Goal: Communication & Community: Answer question/provide support

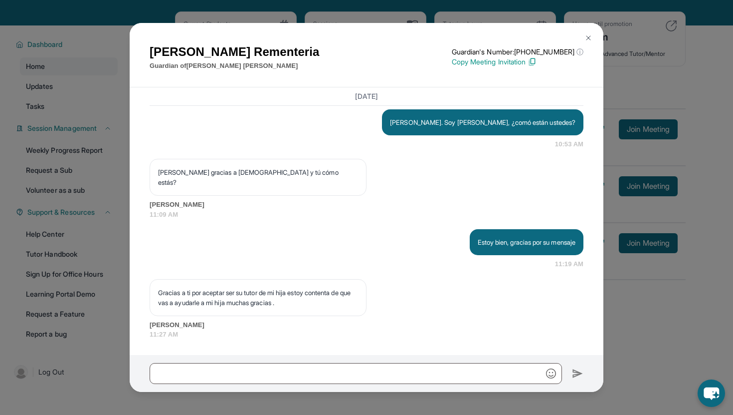
scroll to position [72, 0]
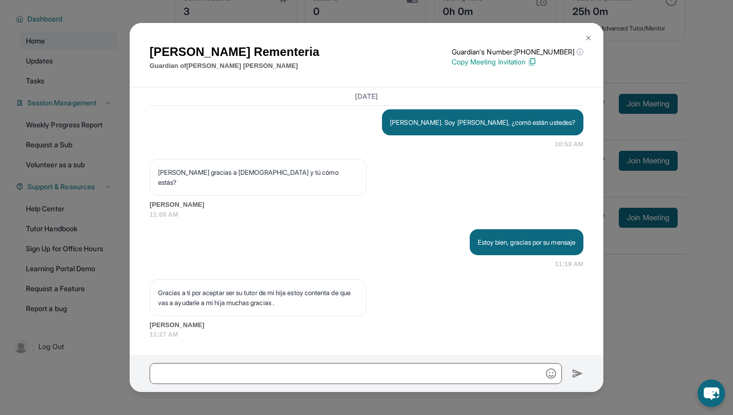
click at [592, 35] on img at bounding box center [589, 38] width 8 height 8
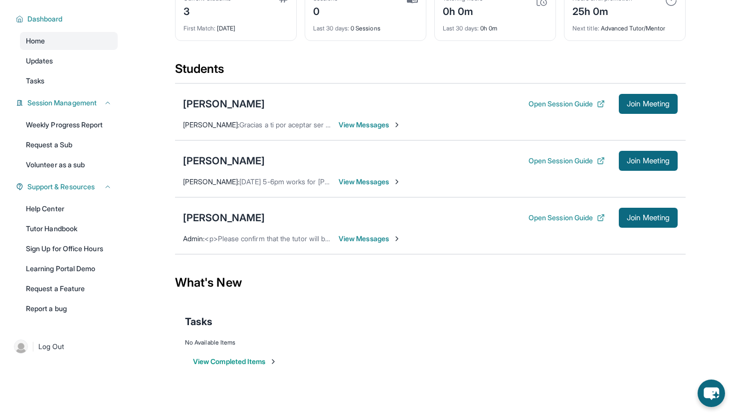
click at [361, 242] on span "View Messages" at bounding box center [370, 238] width 62 height 10
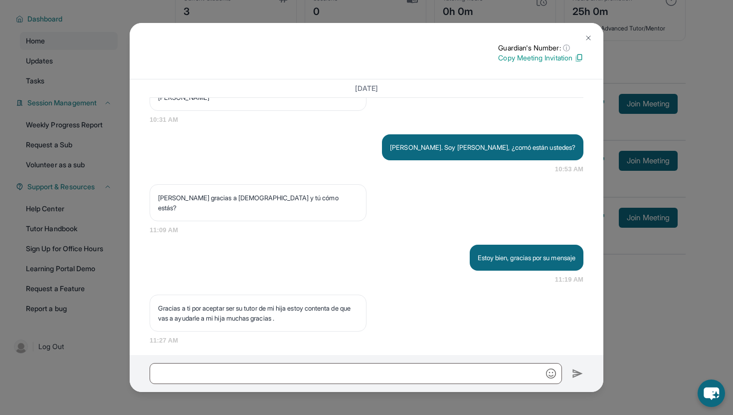
scroll to position [811, 0]
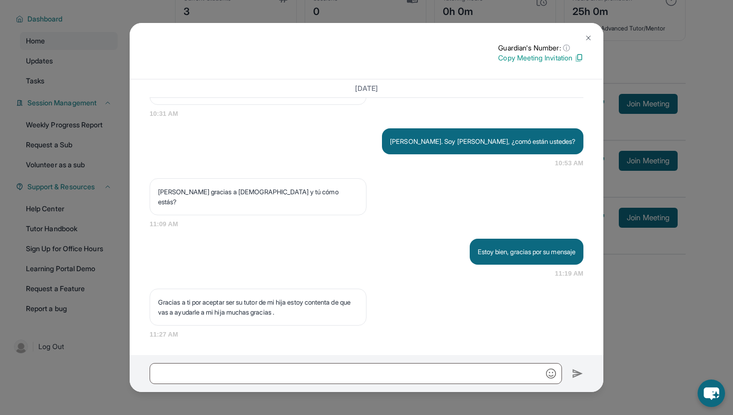
click at [593, 36] on button at bounding box center [589, 38] width 20 height 20
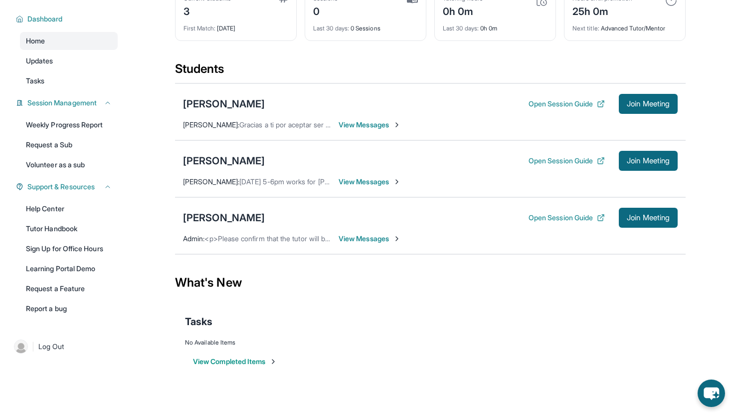
click at [377, 238] on span "View Messages" at bounding box center [370, 238] width 62 height 10
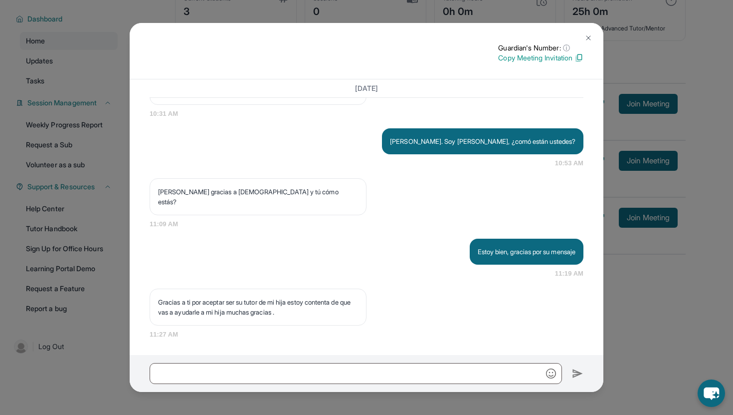
click at [592, 32] on button at bounding box center [589, 38] width 20 height 20
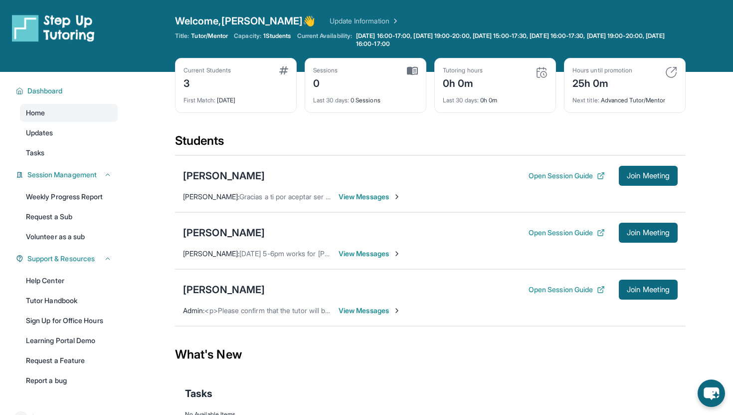
click at [378, 313] on span "View Messages" at bounding box center [370, 310] width 62 height 10
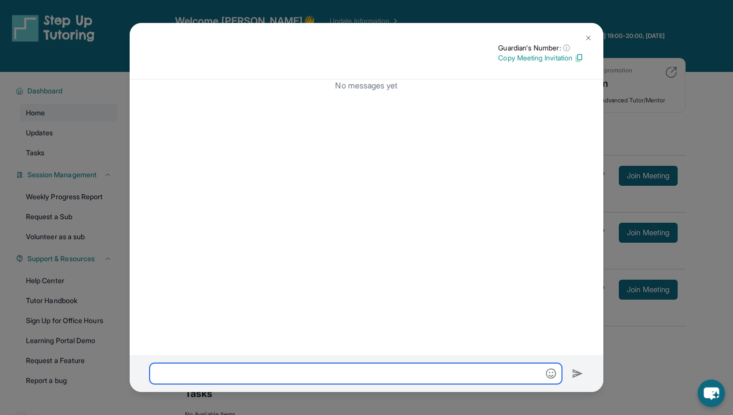
click at [314, 373] on input "text" at bounding box center [356, 373] width 413 height 21
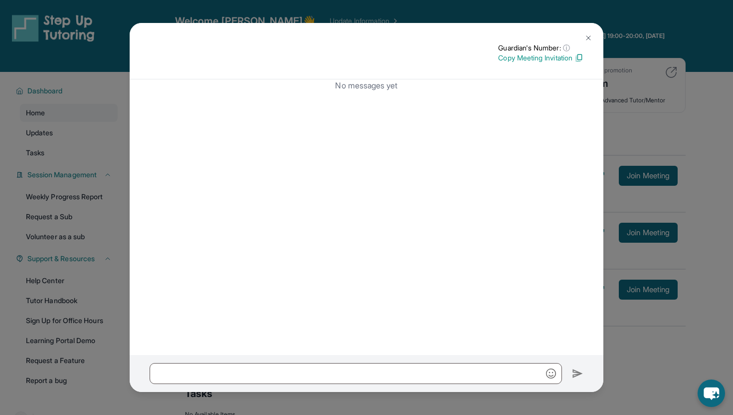
click at [590, 35] on img at bounding box center [589, 38] width 8 height 8
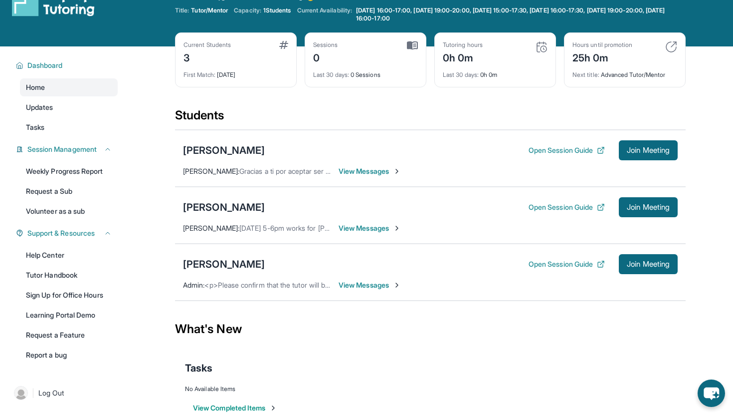
scroll to position [28, 0]
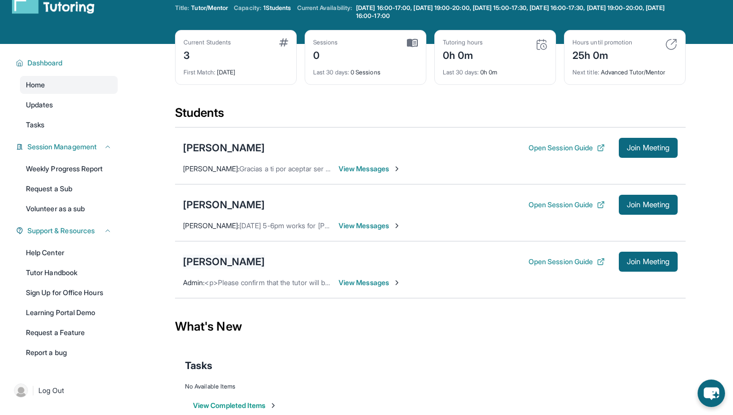
click at [233, 260] on div "[PERSON_NAME]" at bounding box center [224, 261] width 82 height 14
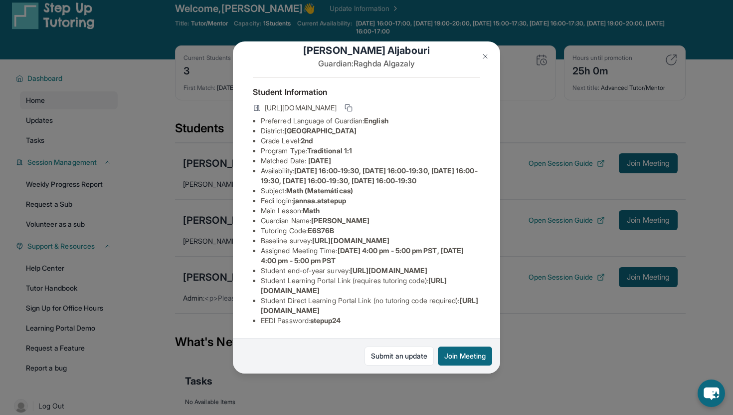
scroll to position [0, 0]
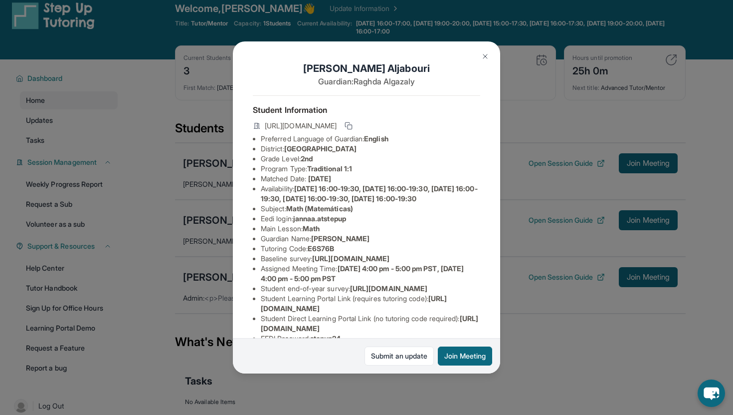
click at [371, 81] on p "Guardian: Raghda Algazaly" at bounding box center [366, 81] width 227 height 12
copy p "Raghda"
click at [482, 56] on img at bounding box center [485, 56] width 8 height 8
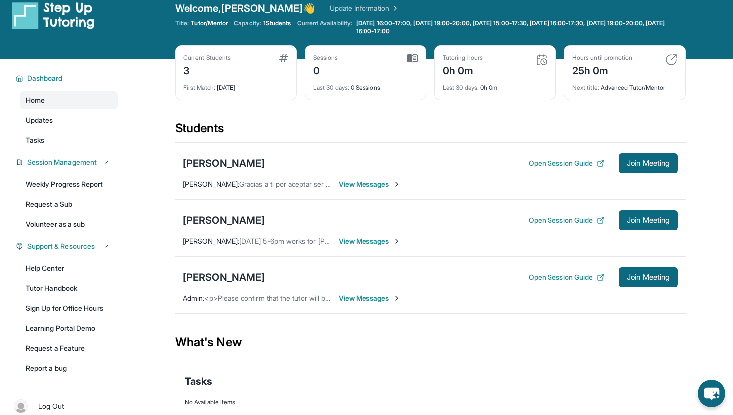
click at [379, 297] on span "View Messages" at bounding box center [370, 298] width 62 height 10
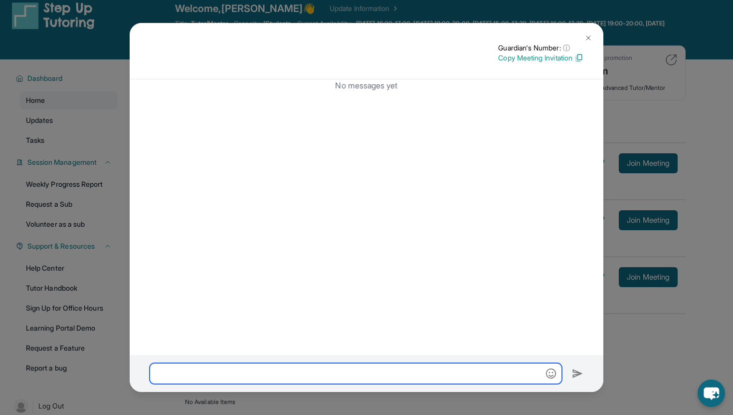
click at [350, 377] on input "text" at bounding box center [356, 373] width 413 height 21
paste input "*******"
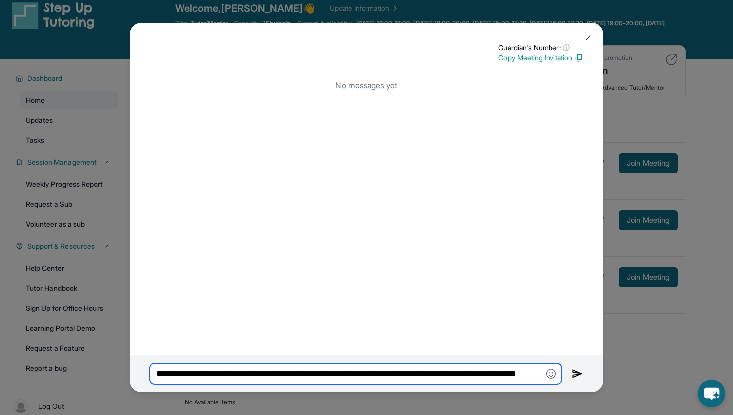
scroll to position [0, 76]
type input "**********"
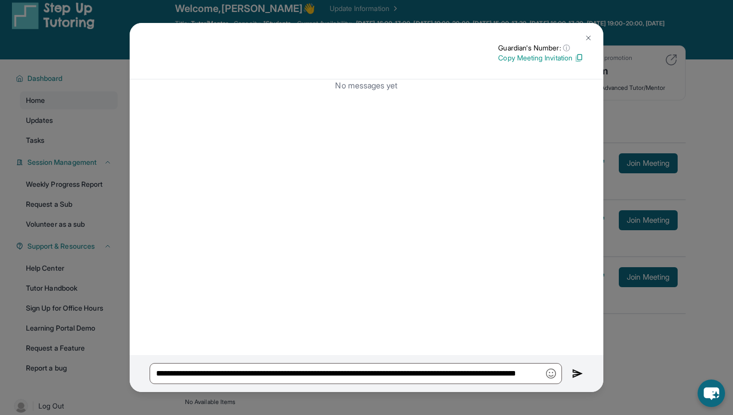
scroll to position [0, 0]
click at [578, 370] on img at bounding box center [577, 373] width 11 height 12
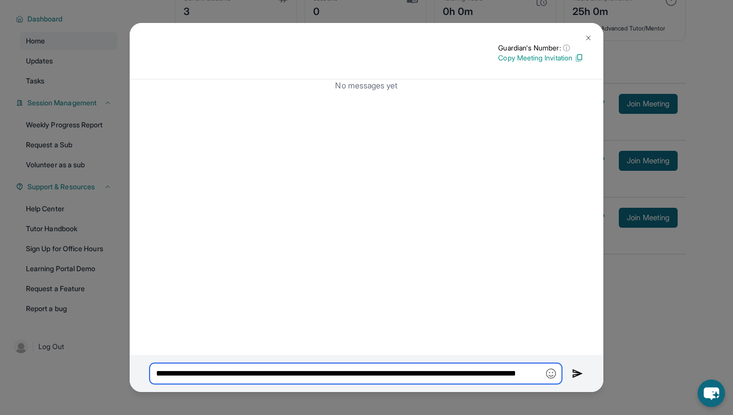
click at [467, 372] on input "**********" at bounding box center [356, 373] width 413 height 21
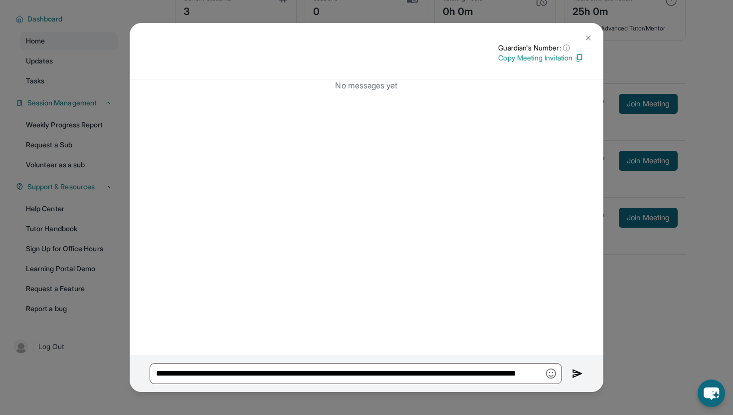
click at [577, 373] on img at bounding box center [577, 373] width 11 height 12
click at [709, 392] on icon "chat-button" at bounding box center [711, 393] width 16 height 13
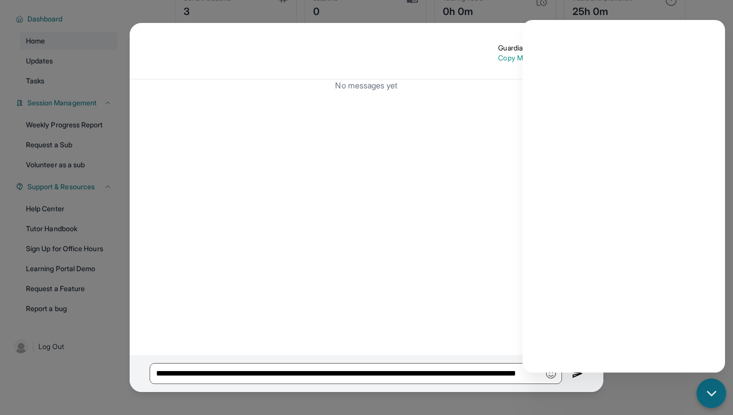
click at [711, 394] on icon "chat-button" at bounding box center [711, 393] width 8 height 4
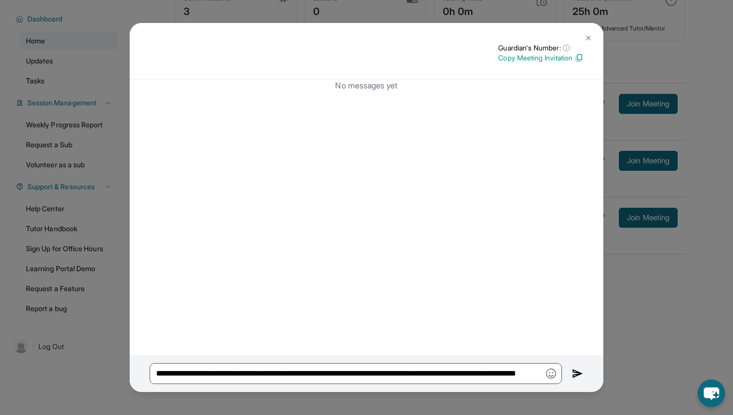
click at [575, 369] on img at bounding box center [577, 373] width 11 height 12
click at [585, 31] on button at bounding box center [589, 38] width 20 height 20
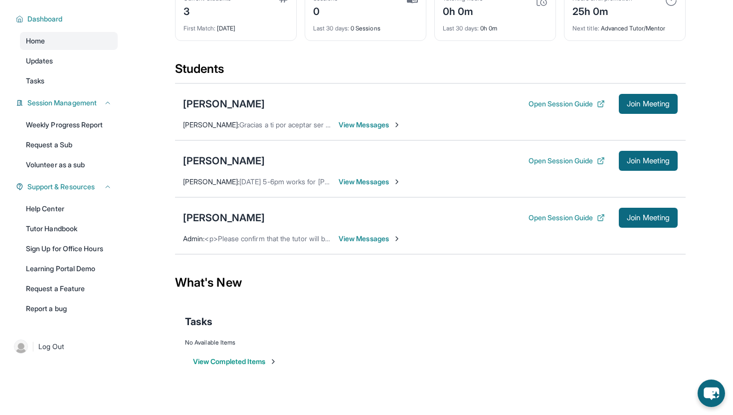
click at [376, 177] on span "View Messages" at bounding box center [370, 182] width 62 height 10
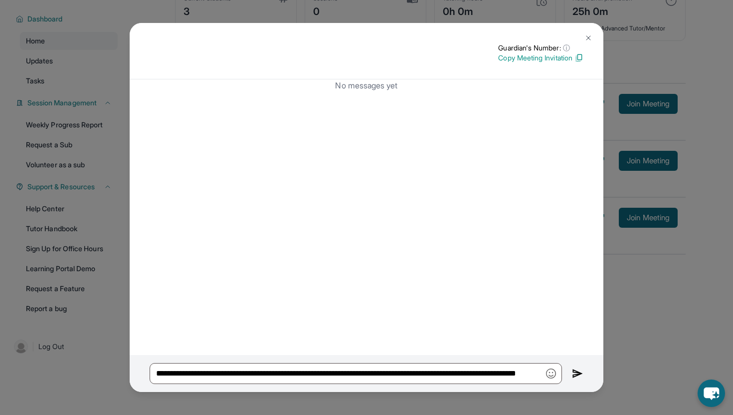
click at [585, 39] on img at bounding box center [589, 38] width 8 height 8
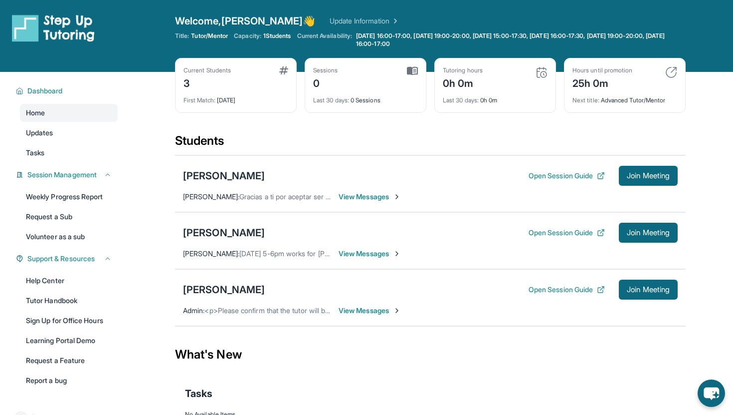
click at [372, 312] on span "View Messages" at bounding box center [370, 310] width 62 height 10
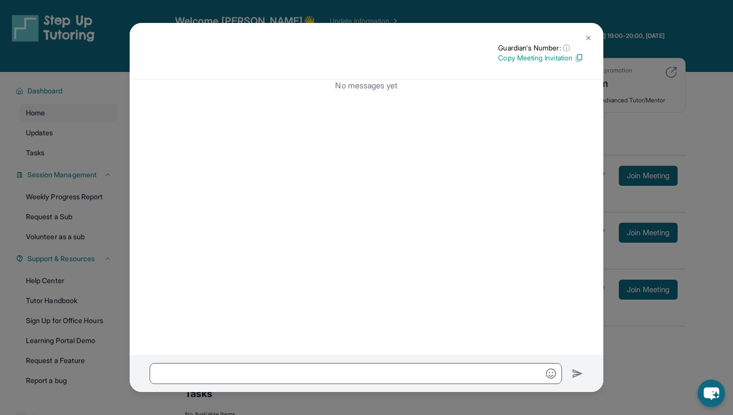
click at [589, 39] on img at bounding box center [589, 38] width 8 height 8
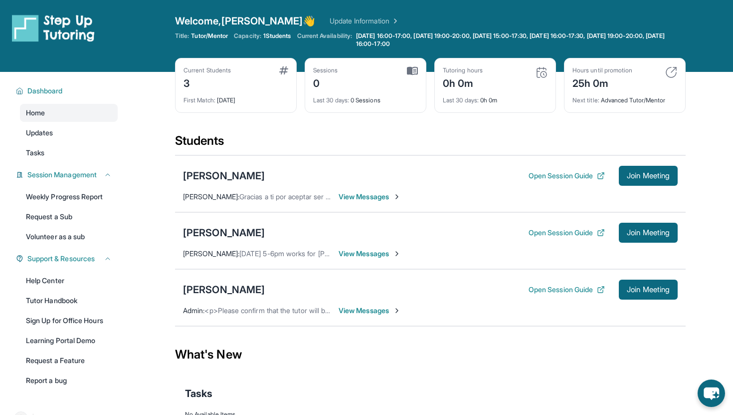
click at [378, 253] on span "View Messages" at bounding box center [370, 253] width 62 height 10
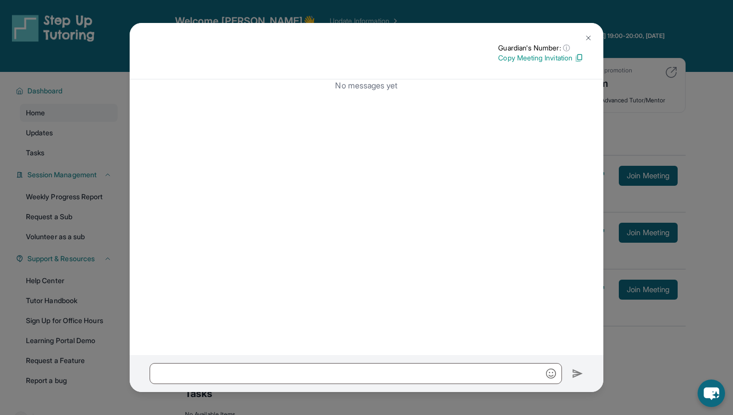
click at [591, 32] on button at bounding box center [589, 38] width 20 height 20
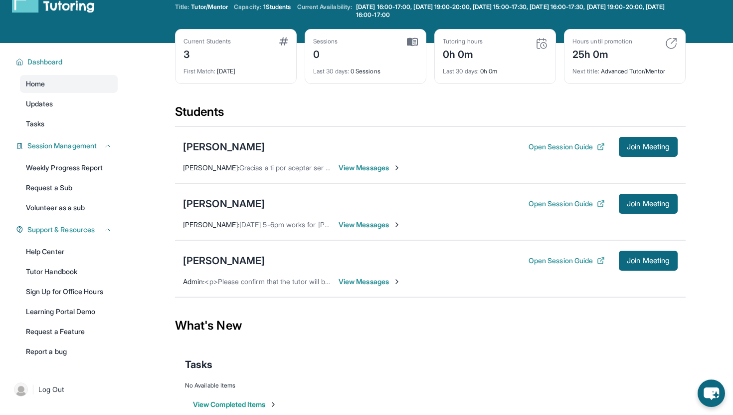
scroll to position [72, 0]
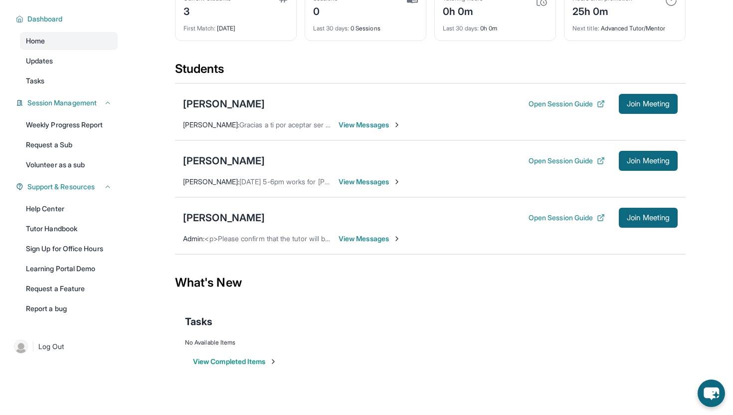
click at [367, 237] on span "View Messages" at bounding box center [370, 238] width 62 height 10
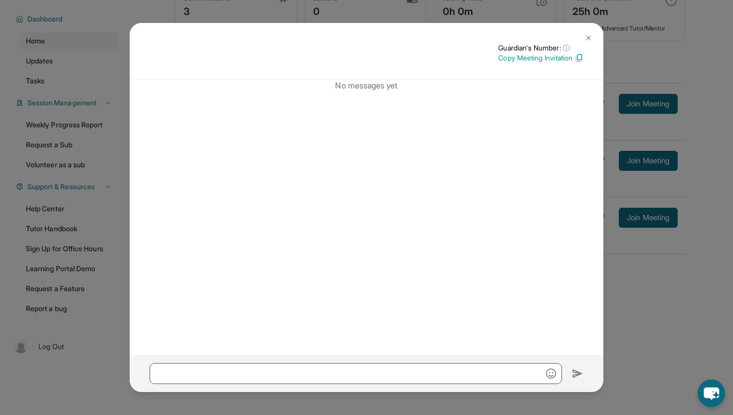
click at [583, 35] on button at bounding box center [589, 38] width 20 height 20
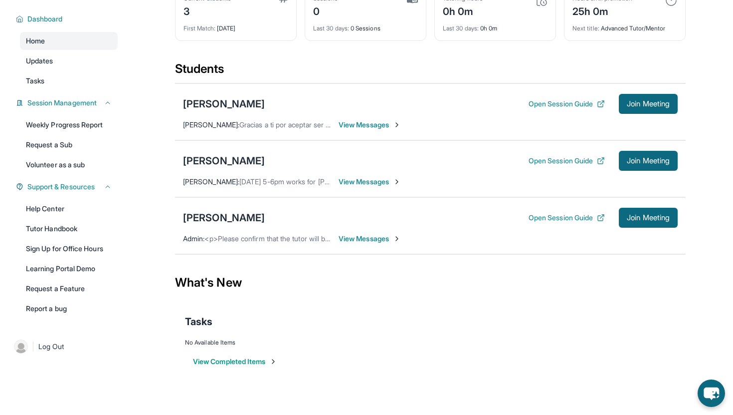
click at [368, 183] on span "View Messages" at bounding box center [370, 182] width 62 height 10
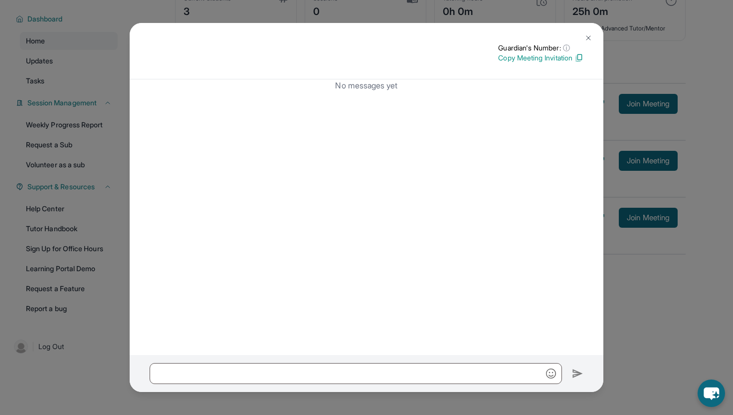
click at [592, 33] on button at bounding box center [589, 38] width 20 height 20
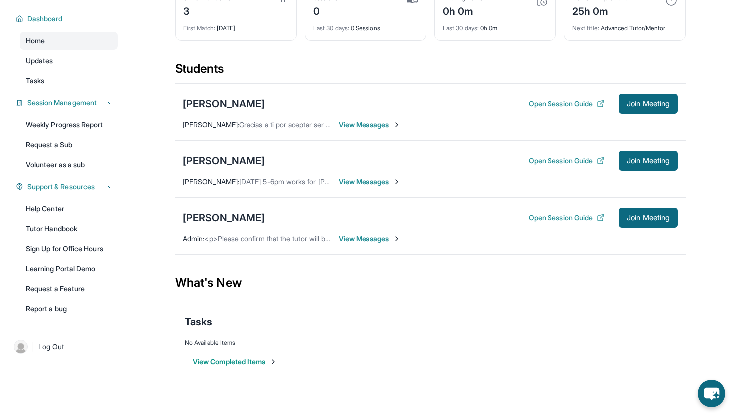
click at [361, 122] on span "View Messages" at bounding box center [370, 125] width 62 height 10
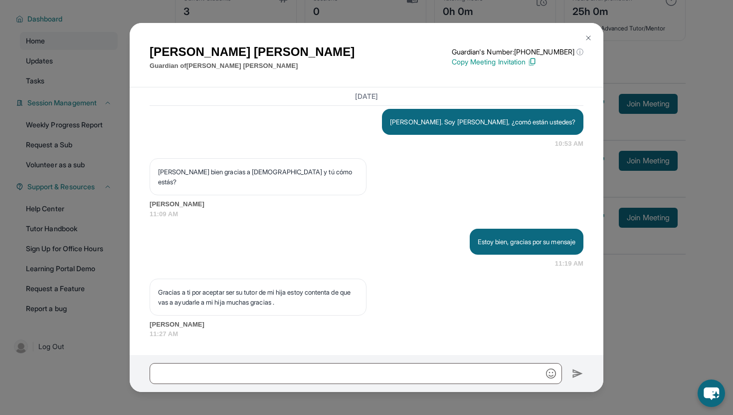
scroll to position [857, 0]
click at [590, 34] on img at bounding box center [589, 38] width 8 height 8
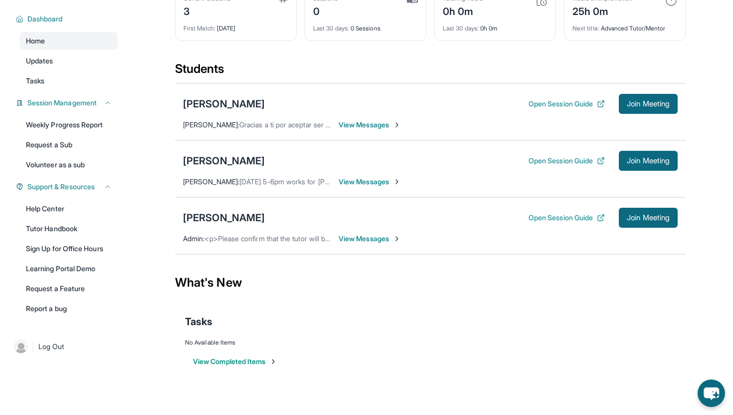
click at [363, 238] on span "View Messages" at bounding box center [370, 238] width 62 height 10
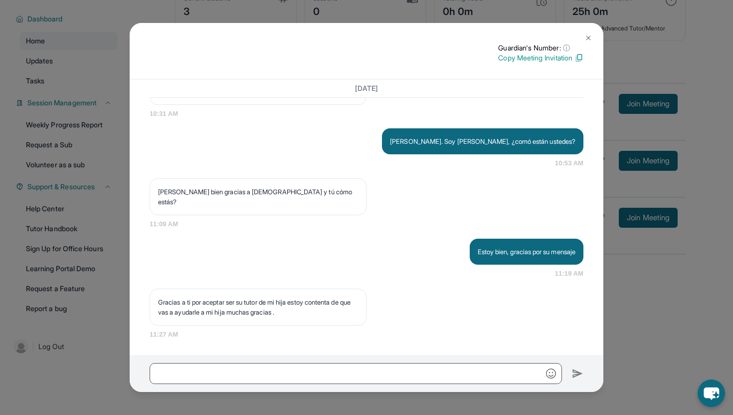
scroll to position [811, 0]
click at [590, 37] on img at bounding box center [589, 38] width 8 height 8
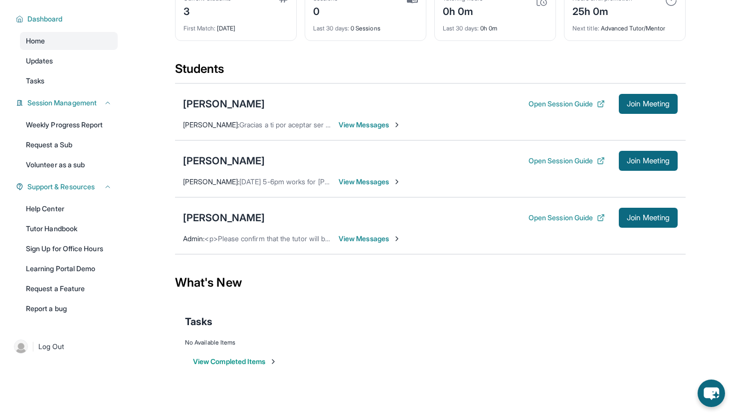
scroll to position [0, 0]
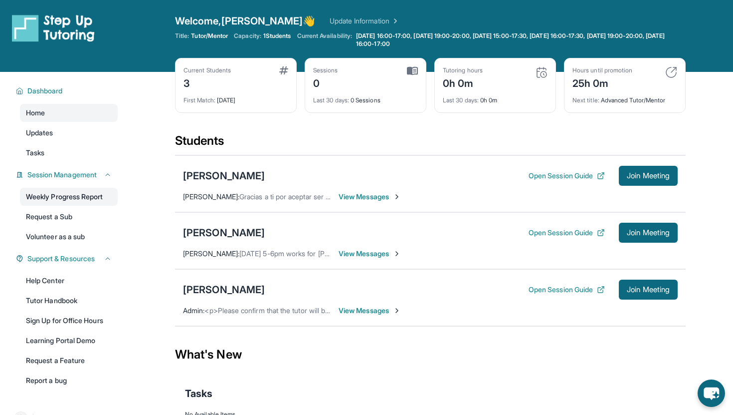
click at [100, 196] on link "Weekly Progress Report" at bounding box center [69, 197] width 98 height 18
click at [73, 152] on link "Tasks" at bounding box center [69, 153] width 98 height 18
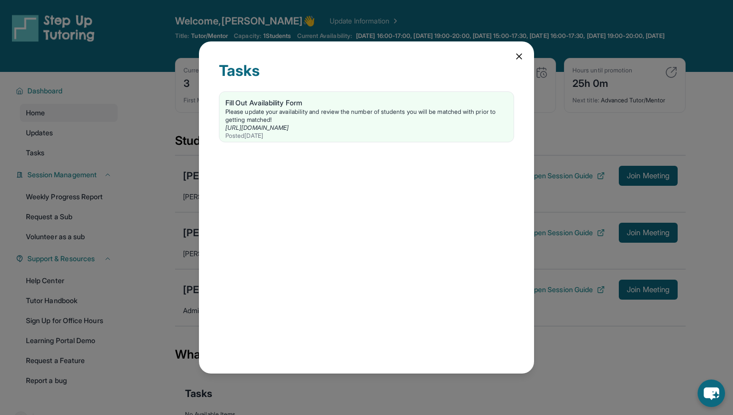
click at [519, 53] on icon at bounding box center [519, 56] width 10 height 10
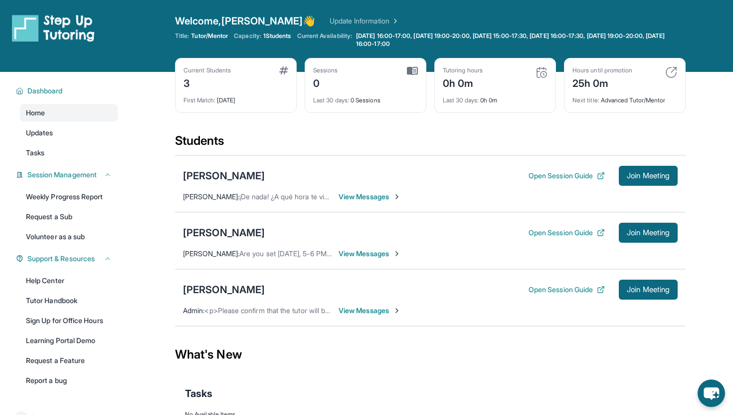
click at [339, 22] on link "Update Information" at bounding box center [365, 21] width 70 height 10
click at [565, 174] on button "Open Session Guide" at bounding box center [567, 176] width 76 height 10
click at [211, 176] on div "[PERSON_NAME]" at bounding box center [224, 176] width 82 height 14
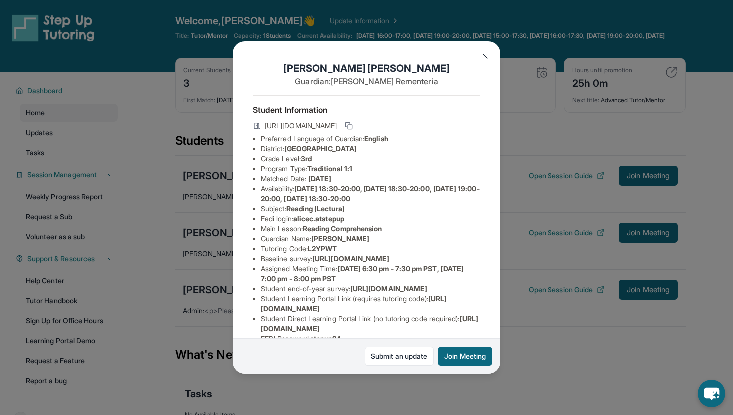
click at [483, 55] on img at bounding box center [485, 56] width 8 height 8
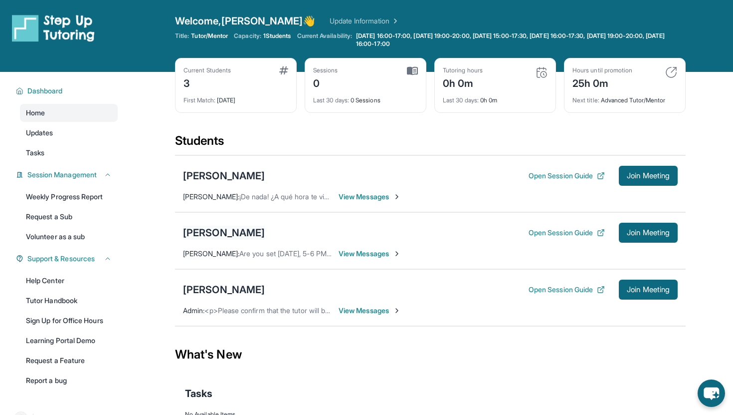
click at [211, 226] on div "[PERSON_NAME]" at bounding box center [224, 232] width 82 height 14
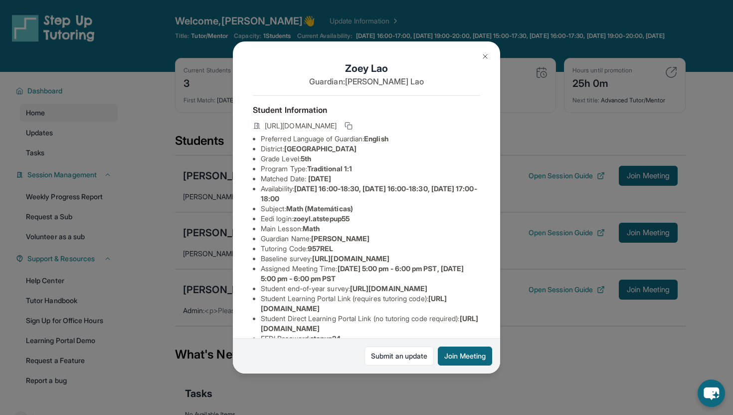
click at [481, 49] on button at bounding box center [485, 56] width 20 height 20
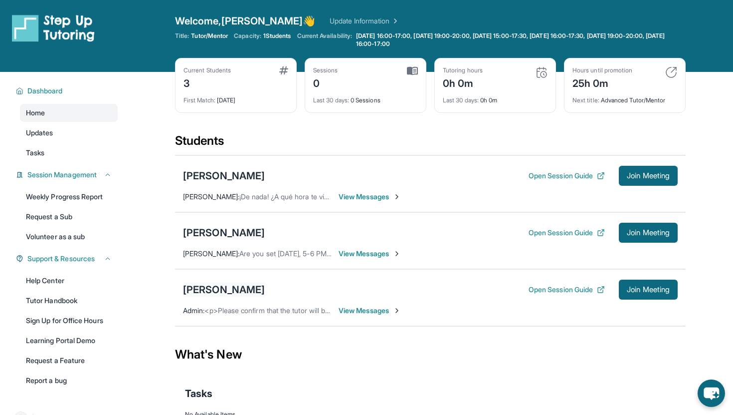
click at [239, 290] on div "[PERSON_NAME]" at bounding box center [224, 289] width 82 height 14
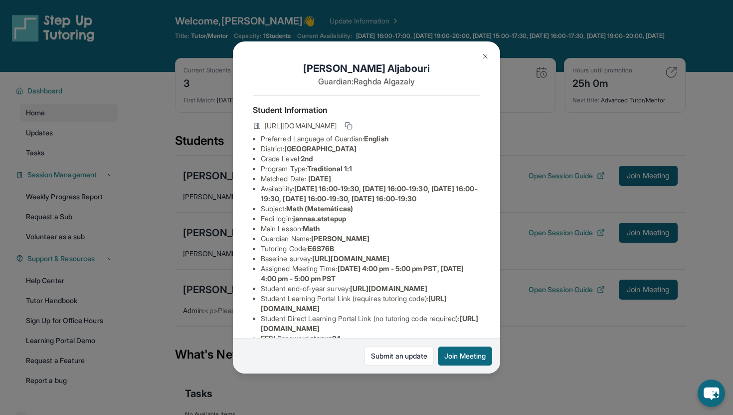
click at [483, 56] on img at bounding box center [485, 56] width 8 height 8
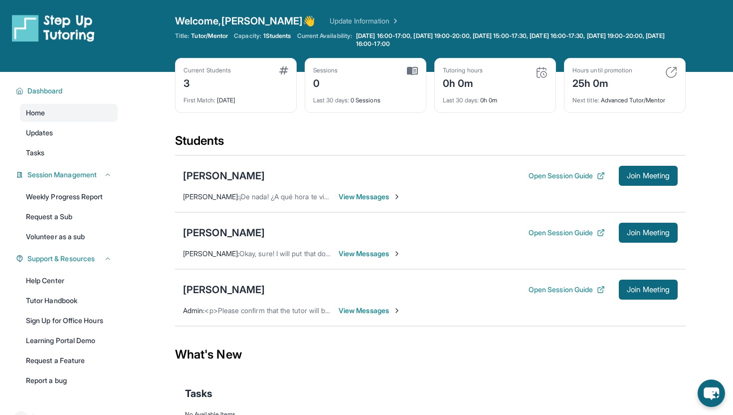
click at [379, 309] on span "View Messages" at bounding box center [370, 310] width 62 height 10
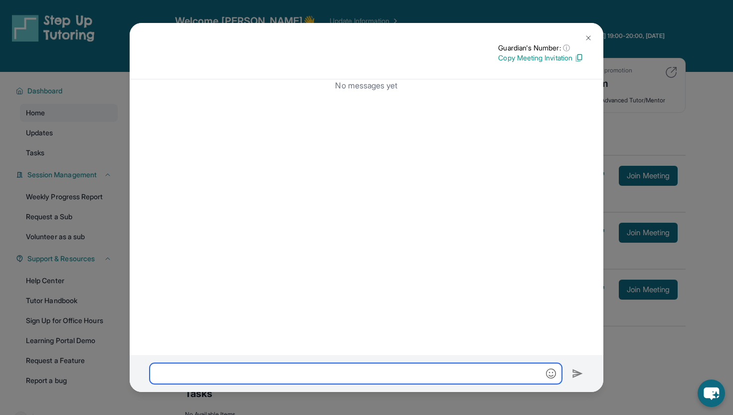
click at [336, 366] on input "text" at bounding box center [356, 373] width 413 height 21
type input "**********"
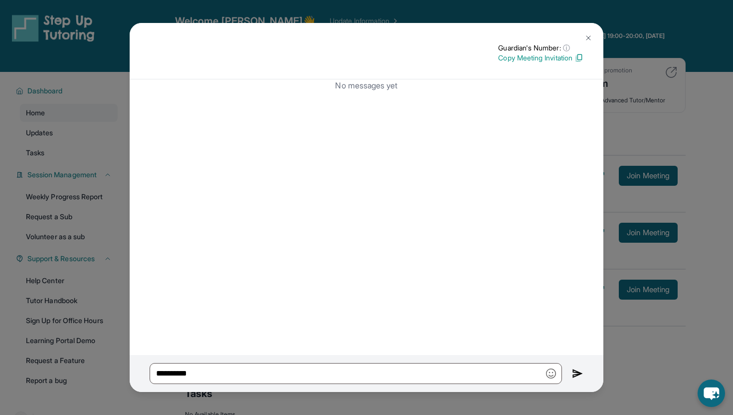
click at [580, 375] on img at bounding box center [577, 373] width 11 height 12
click at [580, 375] on button at bounding box center [577, 373] width 14 height 21
click at [580, 375] on button at bounding box center [577, 373] width 11 height 21
click at [588, 39] on img at bounding box center [589, 38] width 8 height 8
